Goal: Task Accomplishment & Management: Use online tool/utility

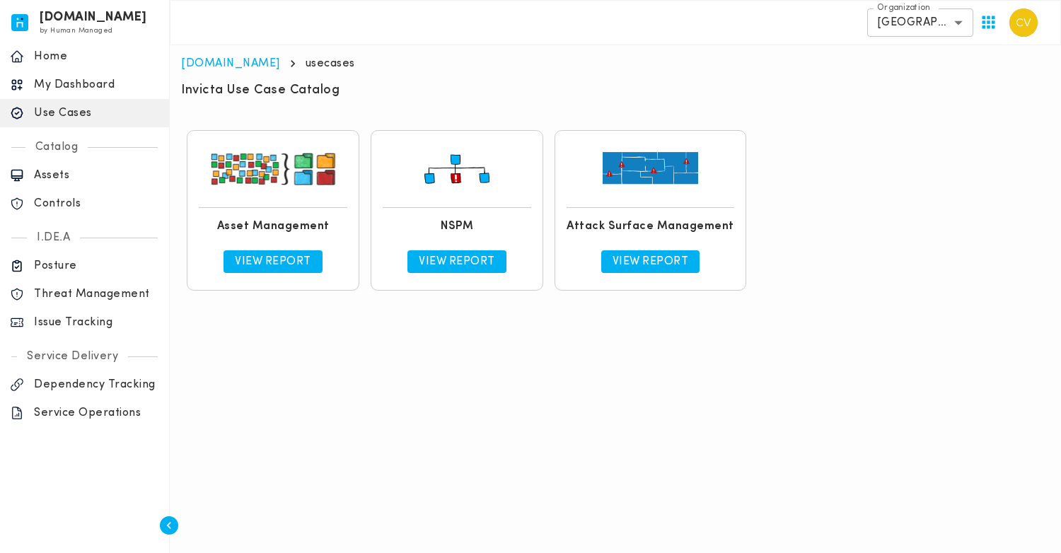
click at [477, 264] on p "View Report" at bounding box center [457, 262] width 76 height 14
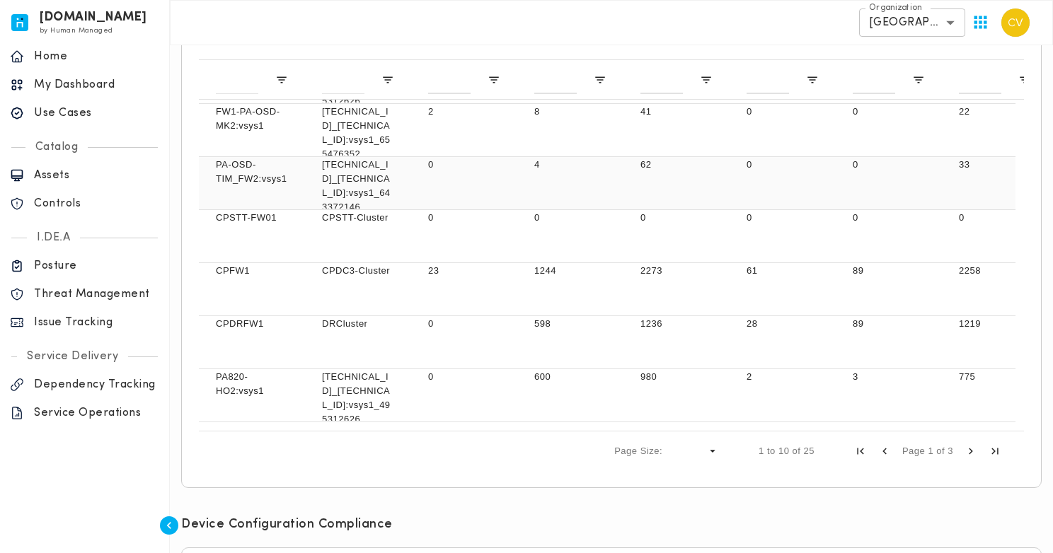
scroll to position [589, 0]
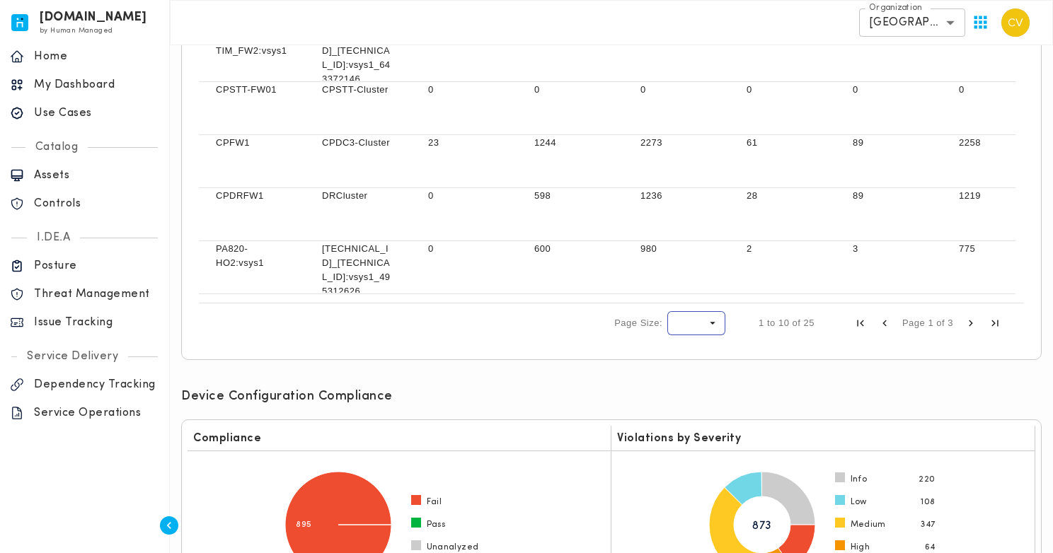
click at [710, 322] on span "Page Size" at bounding box center [712, 323] width 13 height 13
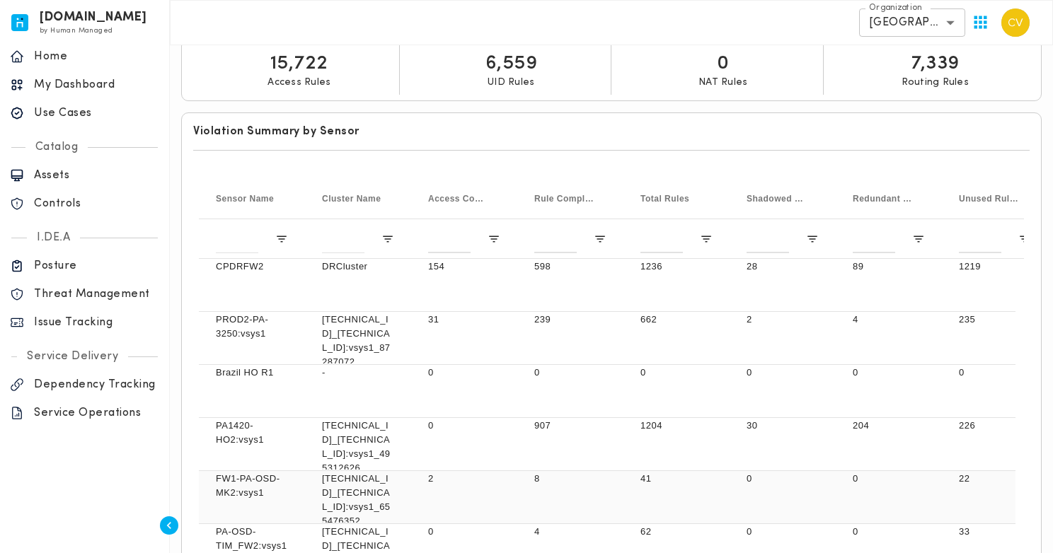
scroll to position [0, 0]
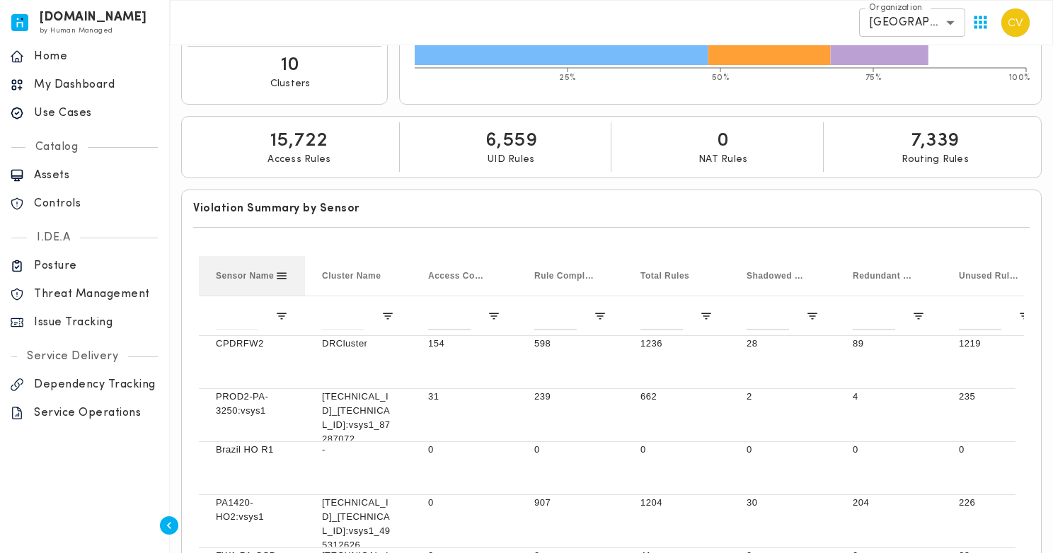
click at [248, 275] on span "Sensor Name" at bounding box center [245, 276] width 58 height 10
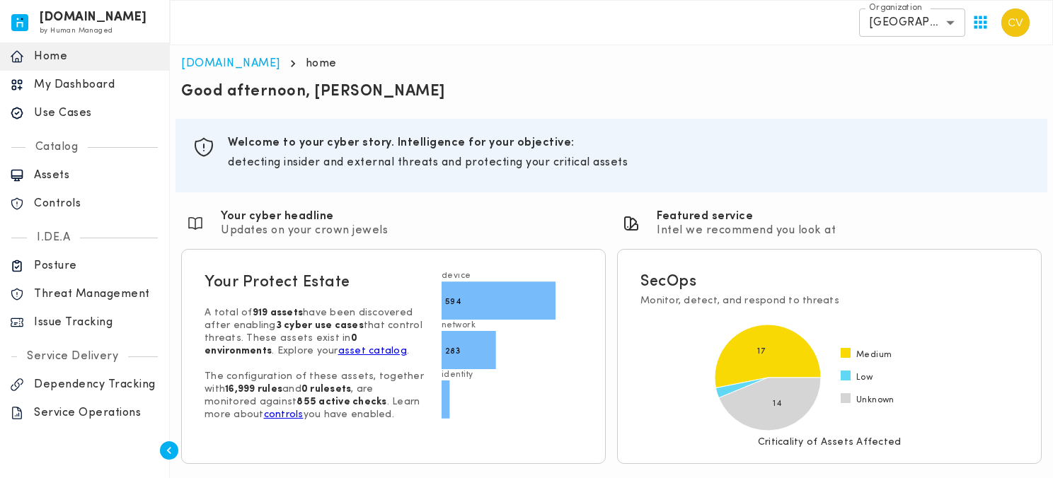
click at [87, 328] on p "Issue Tracking" at bounding box center [96, 323] width 125 height 14
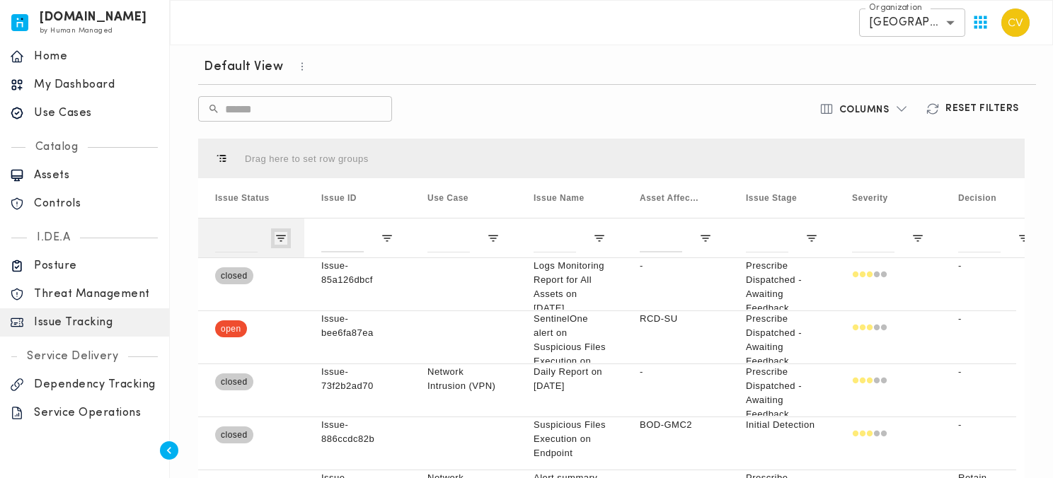
click at [277, 236] on span "Open Filter Menu" at bounding box center [281, 238] width 13 height 13
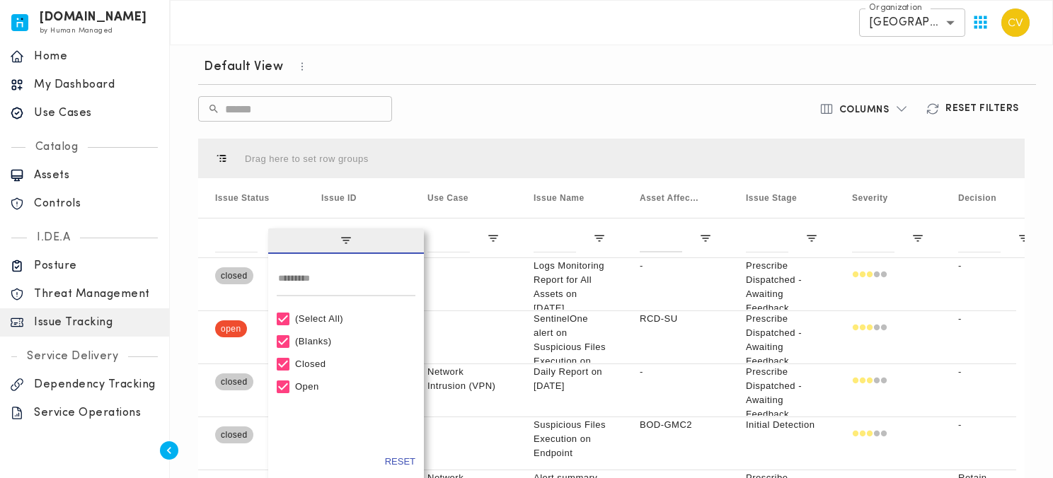
click at [330, 322] on div "(Select All)" at bounding box center [352, 318] width 115 height 11
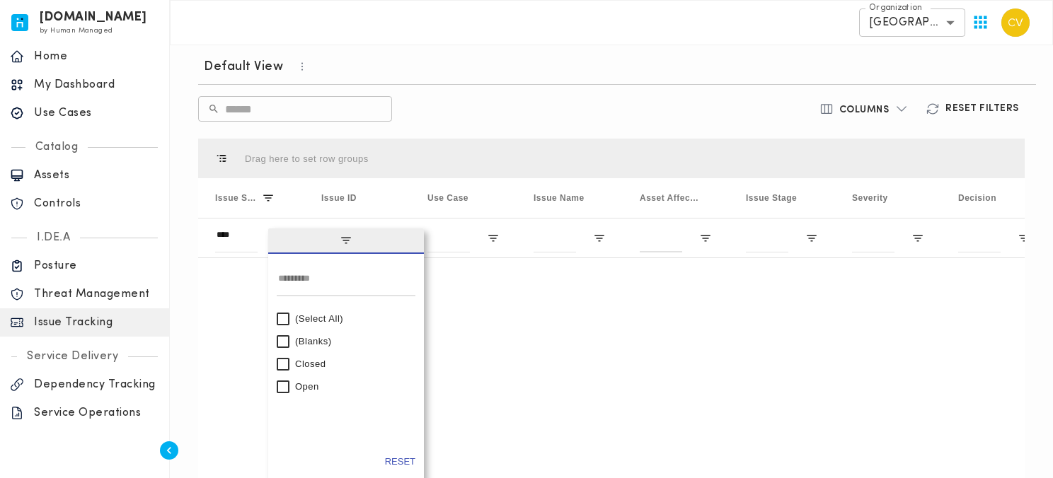
click at [312, 388] on div "Open" at bounding box center [352, 386] width 115 height 11
type input "********"
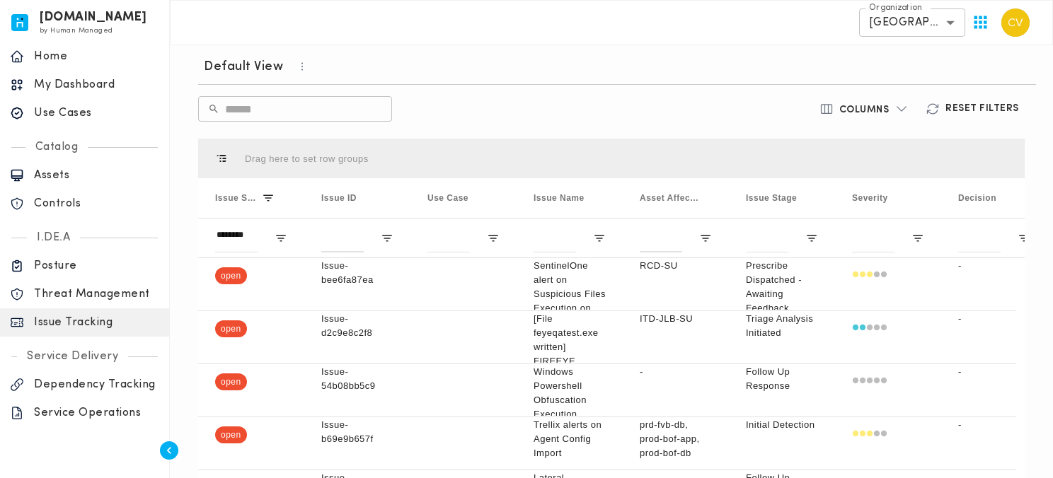
click at [628, 128] on div "Default View ​ ​ Columns Reset Filters Drag here to set row groups Drag here to…" at bounding box center [611, 321] width 838 height 547
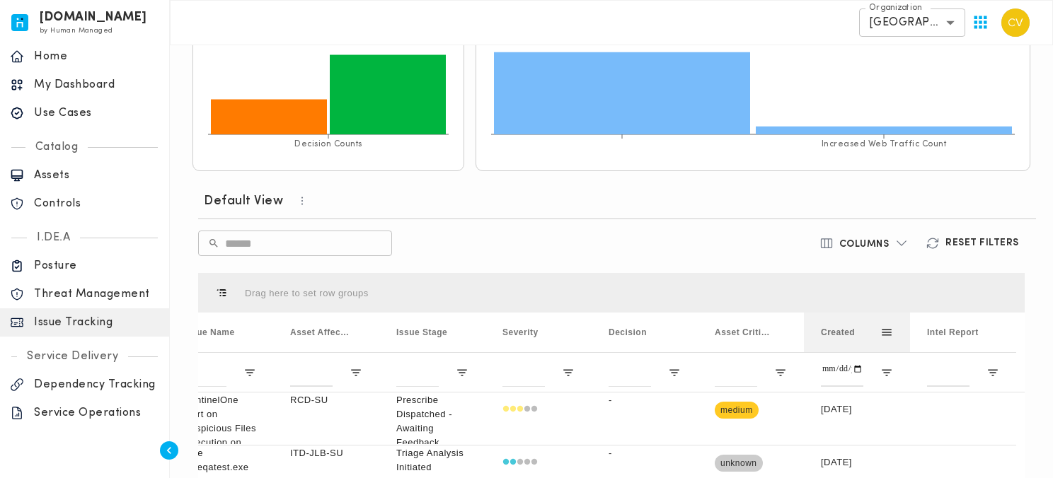
click at [837, 331] on span "Created" at bounding box center [838, 333] width 34 height 10
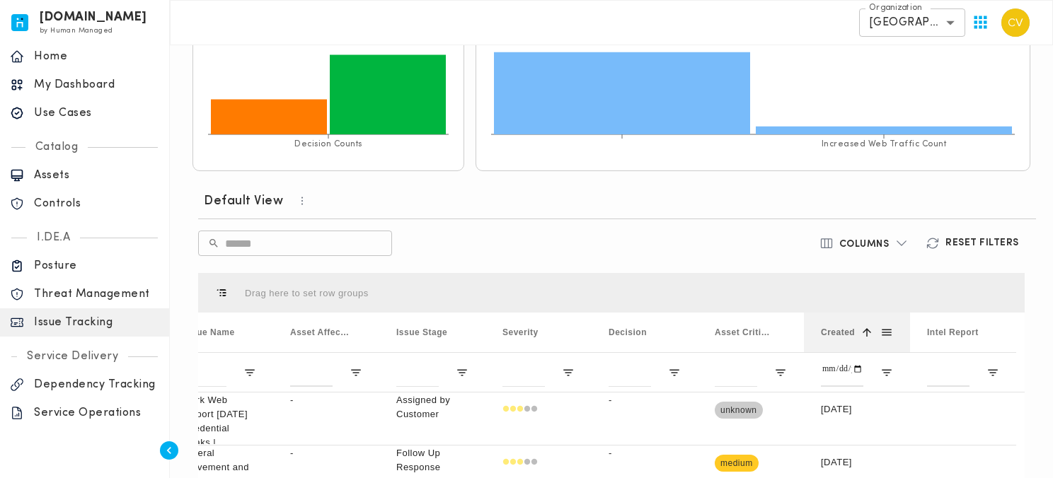
click at [837, 330] on span "Created" at bounding box center [838, 333] width 34 height 10
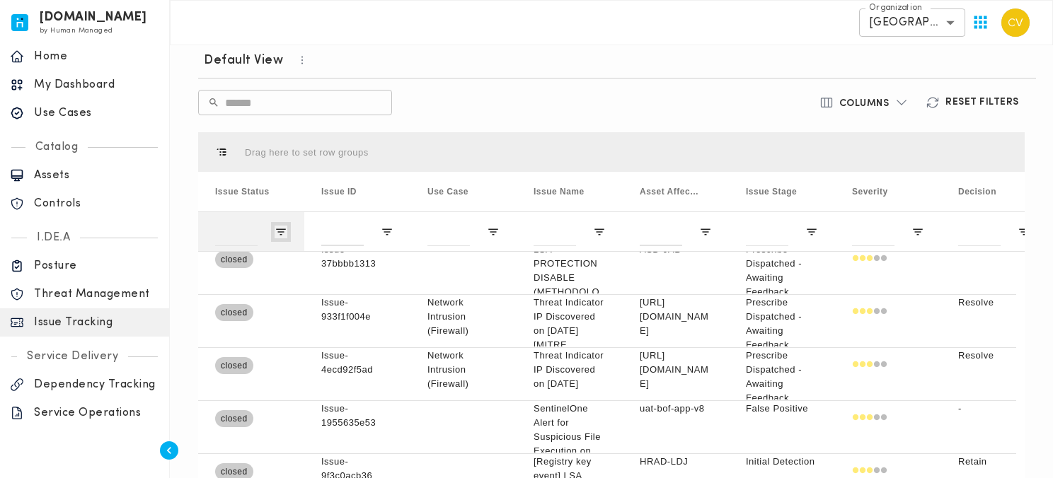
click at [279, 227] on span "Open Filter Menu" at bounding box center [281, 232] width 13 height 13
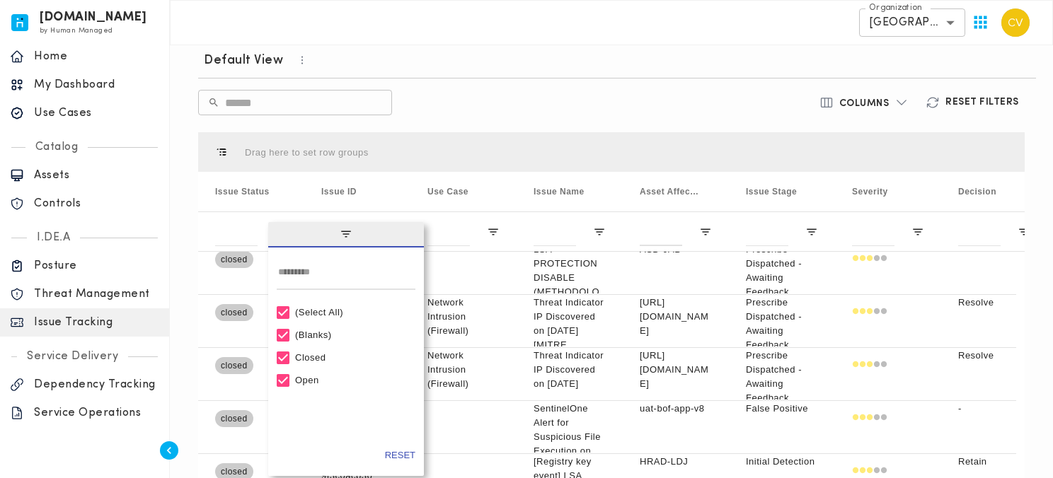
click at [317, 314] on div "(Select All)" at bounding box center [352, 312] width 115 height 11
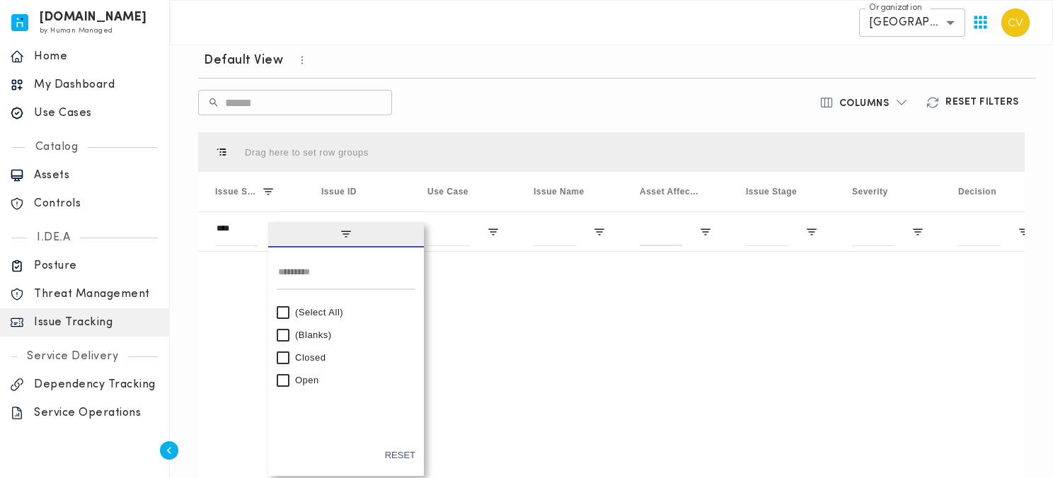
click at [303, 381] on div "Open" at bounding box center [352, 380] width 115 height 11
type input "********"
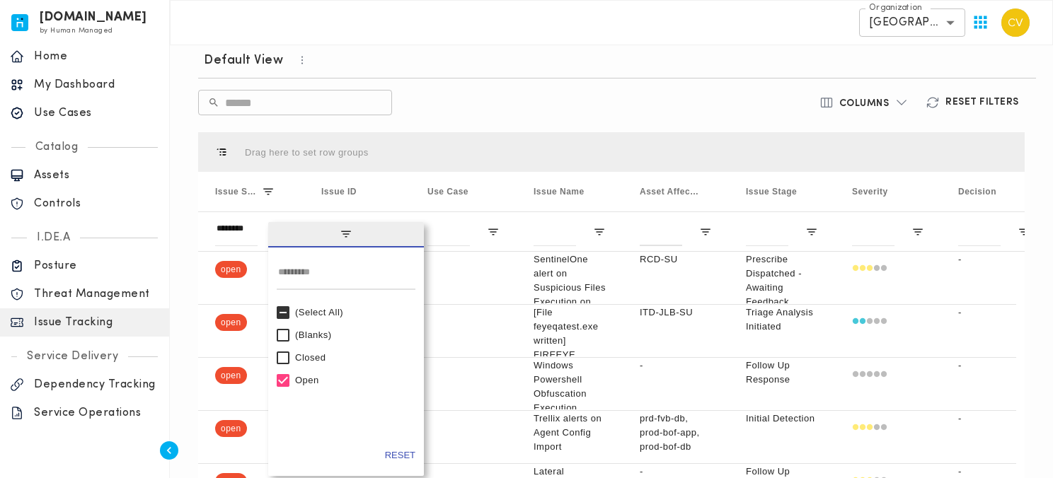
click at [606, 88] on div "Default View ​ ​ Columns Reset Filters Drag here to set row groups Drag here to…" at bounding box center [611, 315] width 838 height 547
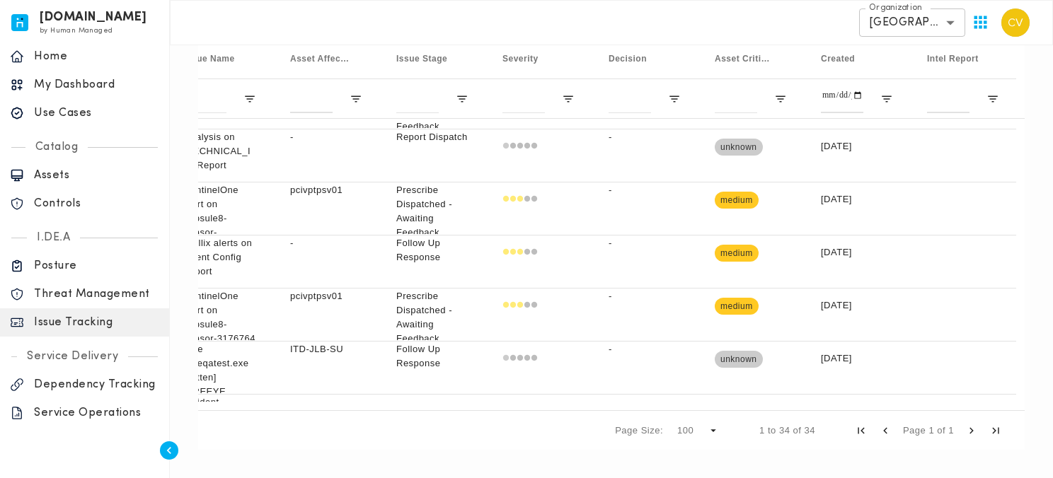
scroll to position [821, 0]
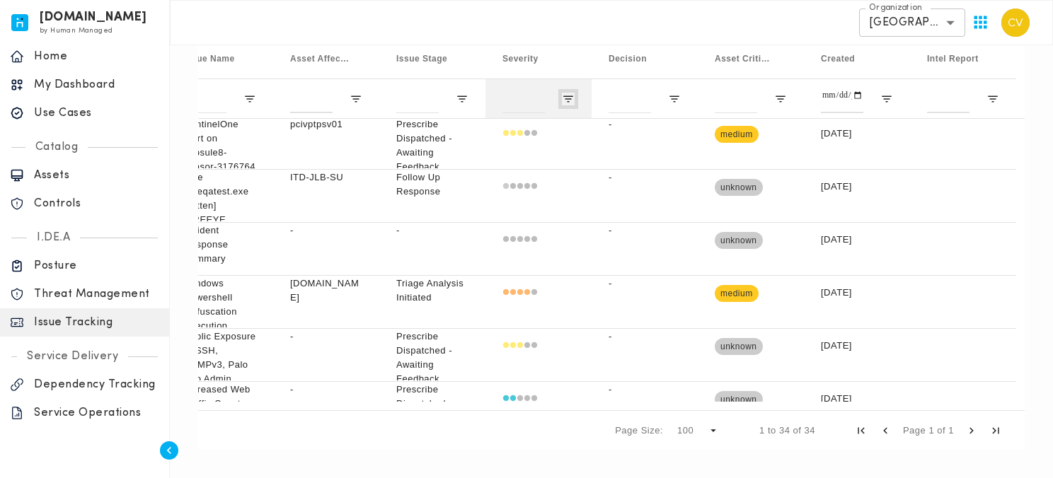
click at [567, 101] on span "Open Filter Menu" at bounding box center [568, 99] width 13 height 13
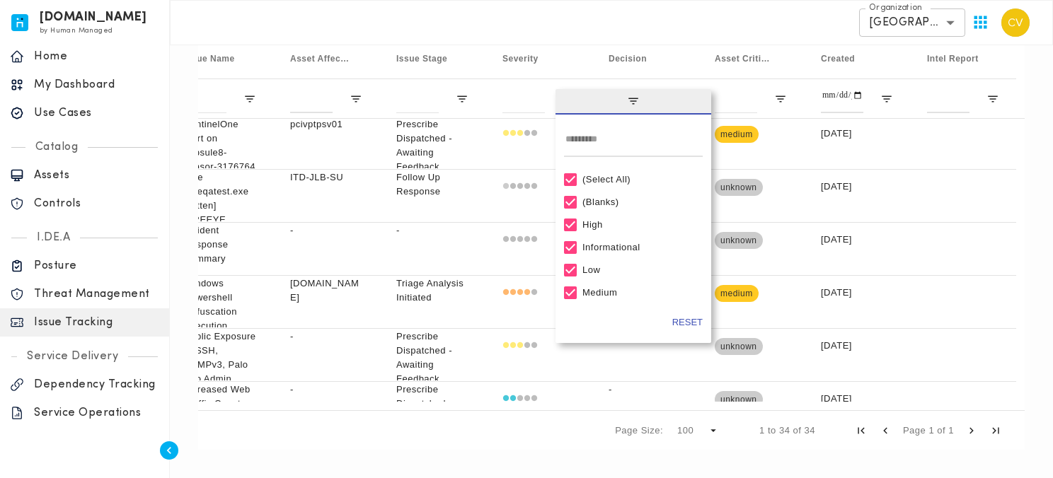
click at [611, 180] on div "(Select All)" at bounding box center [639, 179] width 115 height 11
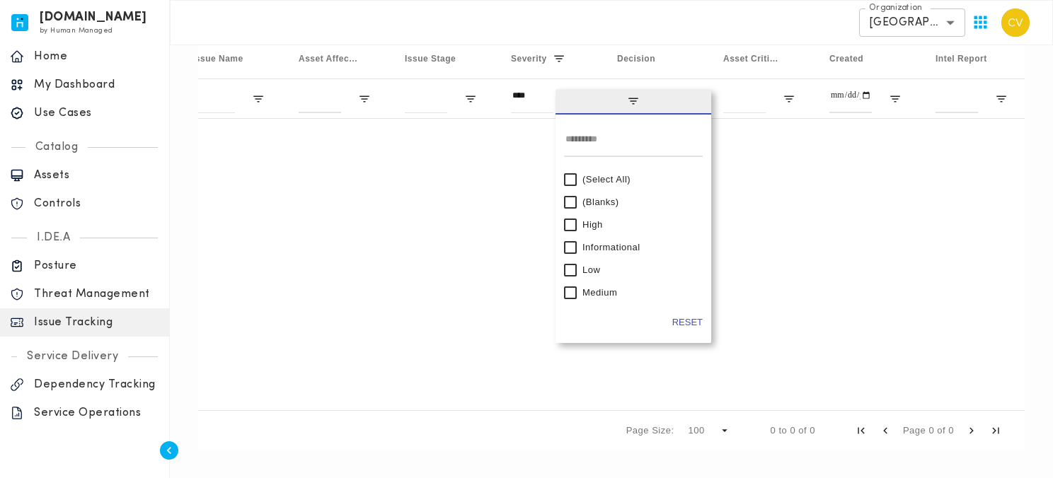
click at [592, 200] on div "(Blanks)" at bounding box center [639, 202] width 115 height 11
type input "**********"
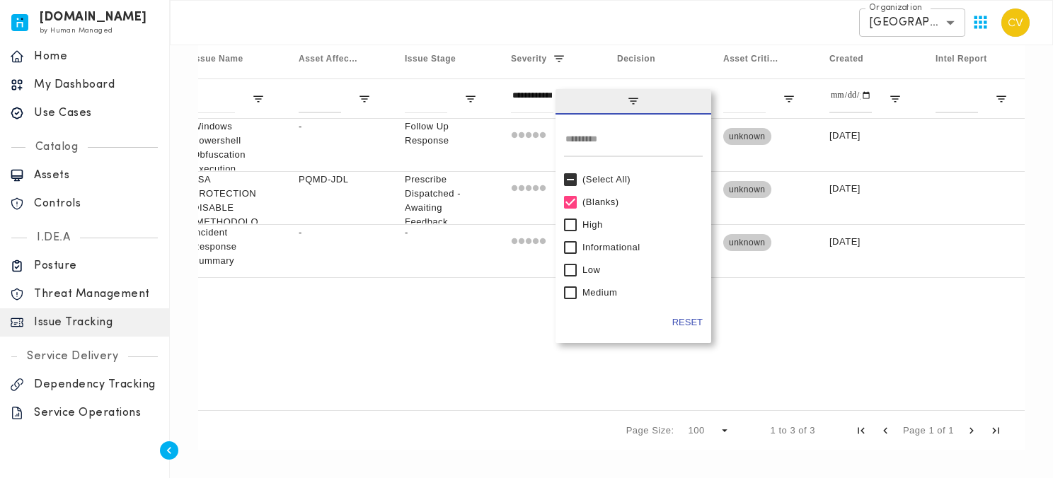
click at [512, 338] on div "Issue-54b08bb5c9 Windows Powershell Obfuscation Execution Base64 - Follow Up Re…" at bounding box center [611, 260] width 826 height 283
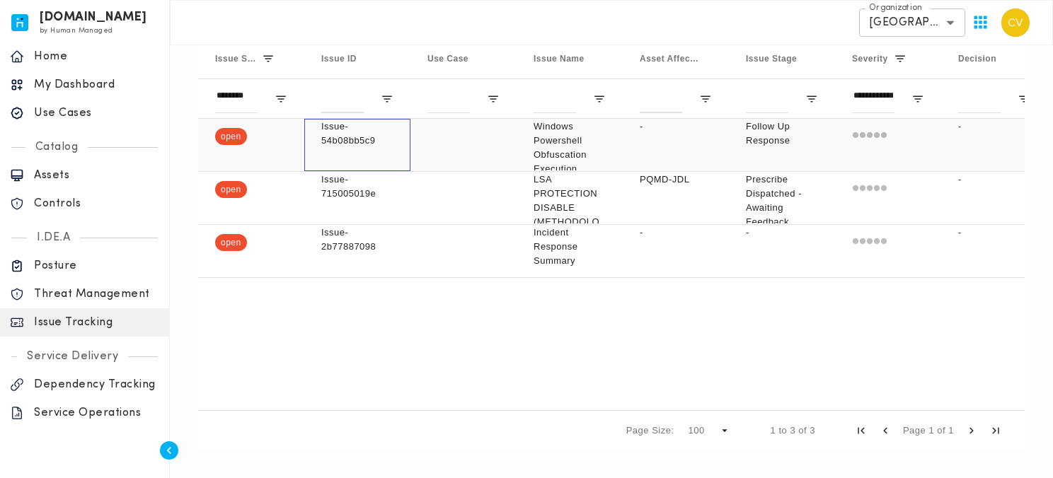
click at [327, 137] on p "Issue-54b08bb5c9" at bounding box center [357, 134] width 72 height 28
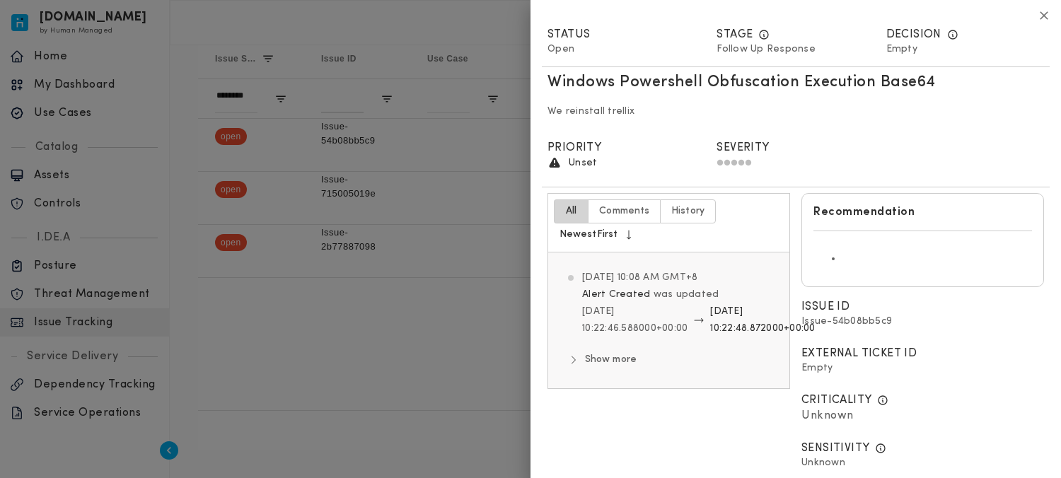
click at [1037, 13] on icon "button" at bounding box center [1044, 15] width 15 height 15
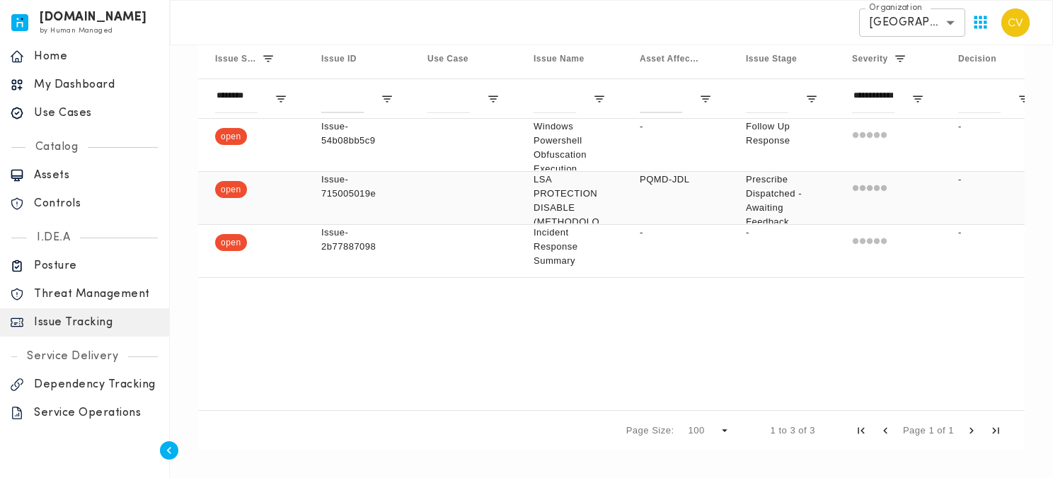
click at [639, 209] on div "PQMD-JDL" at bounding box center [676, 198] width 106 height 52
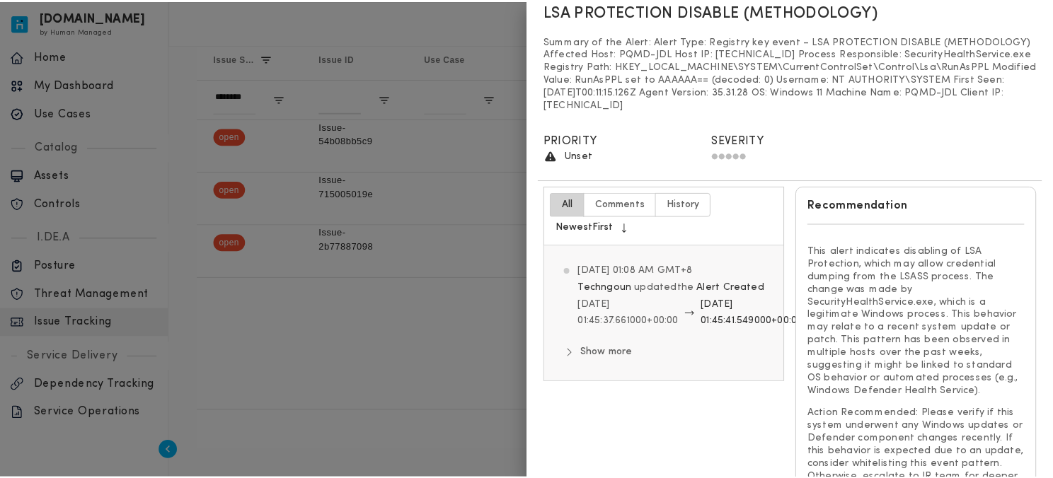
scroll to position [0, 0]
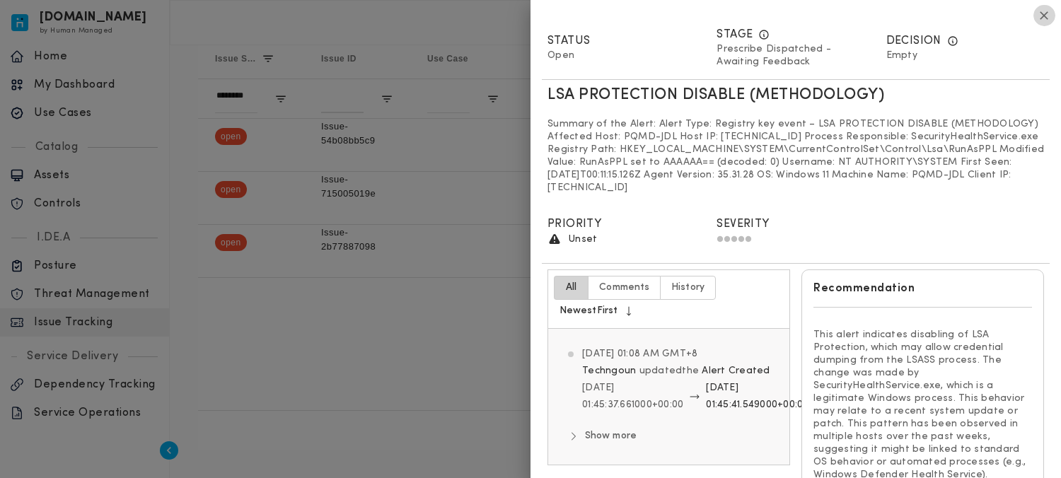
click at [1041, 16] on icon "button" at bounding box center [1045, 15] width 8 height 8
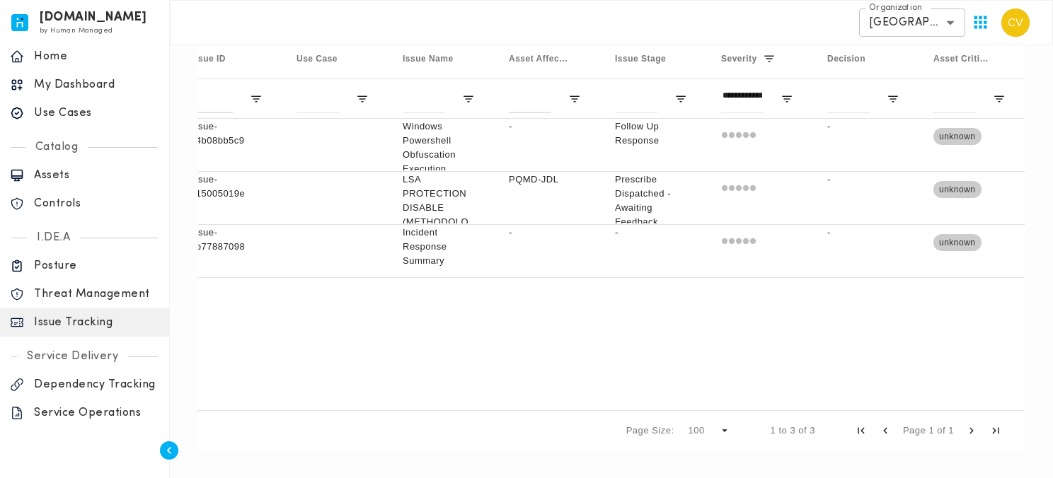
scroll to position [0, 175]
